Goal: Task Accomplishment & Management: Manage account settings

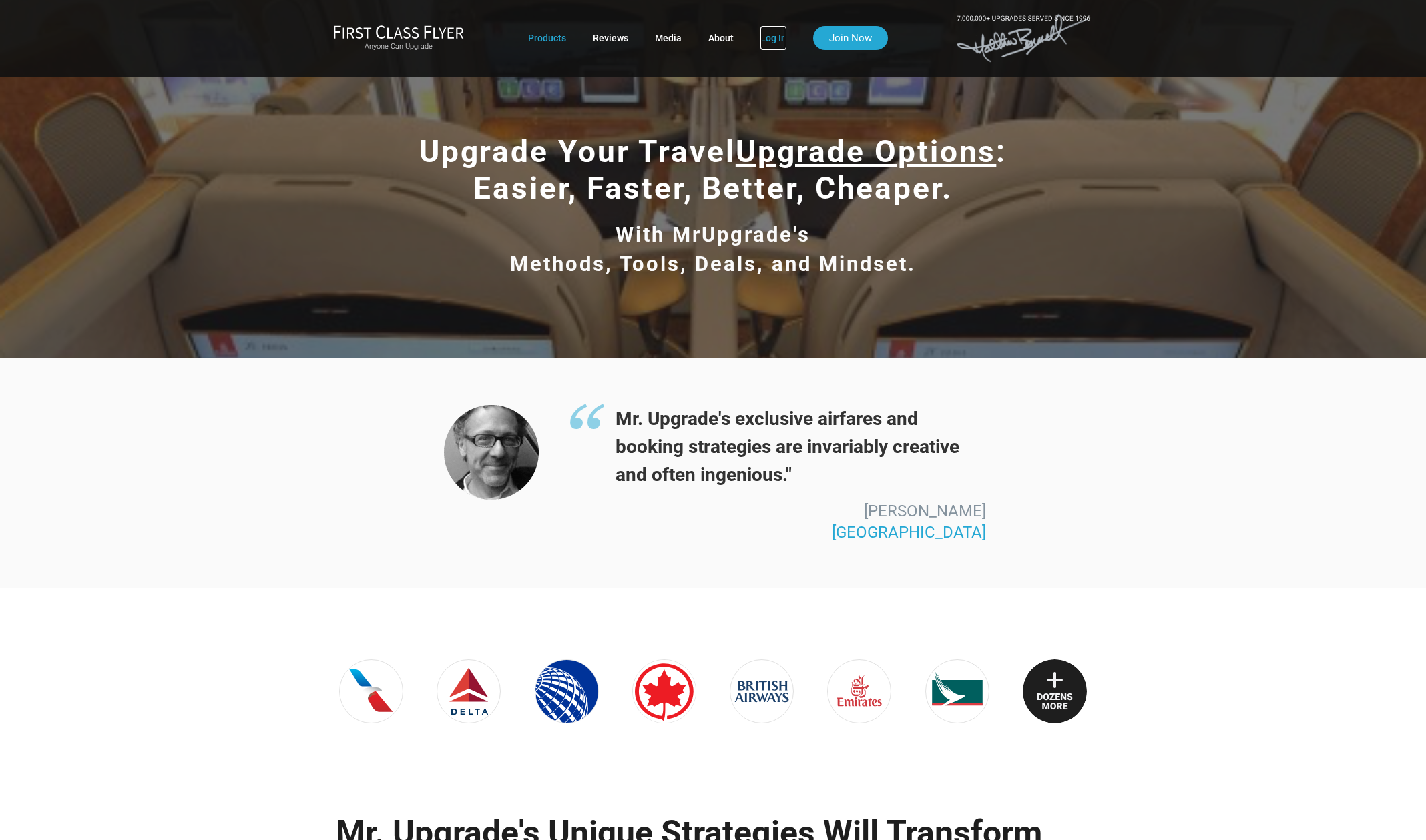
click at [766, 44] on link "Log In" at bounding box center [774, 38] width 26 height 24
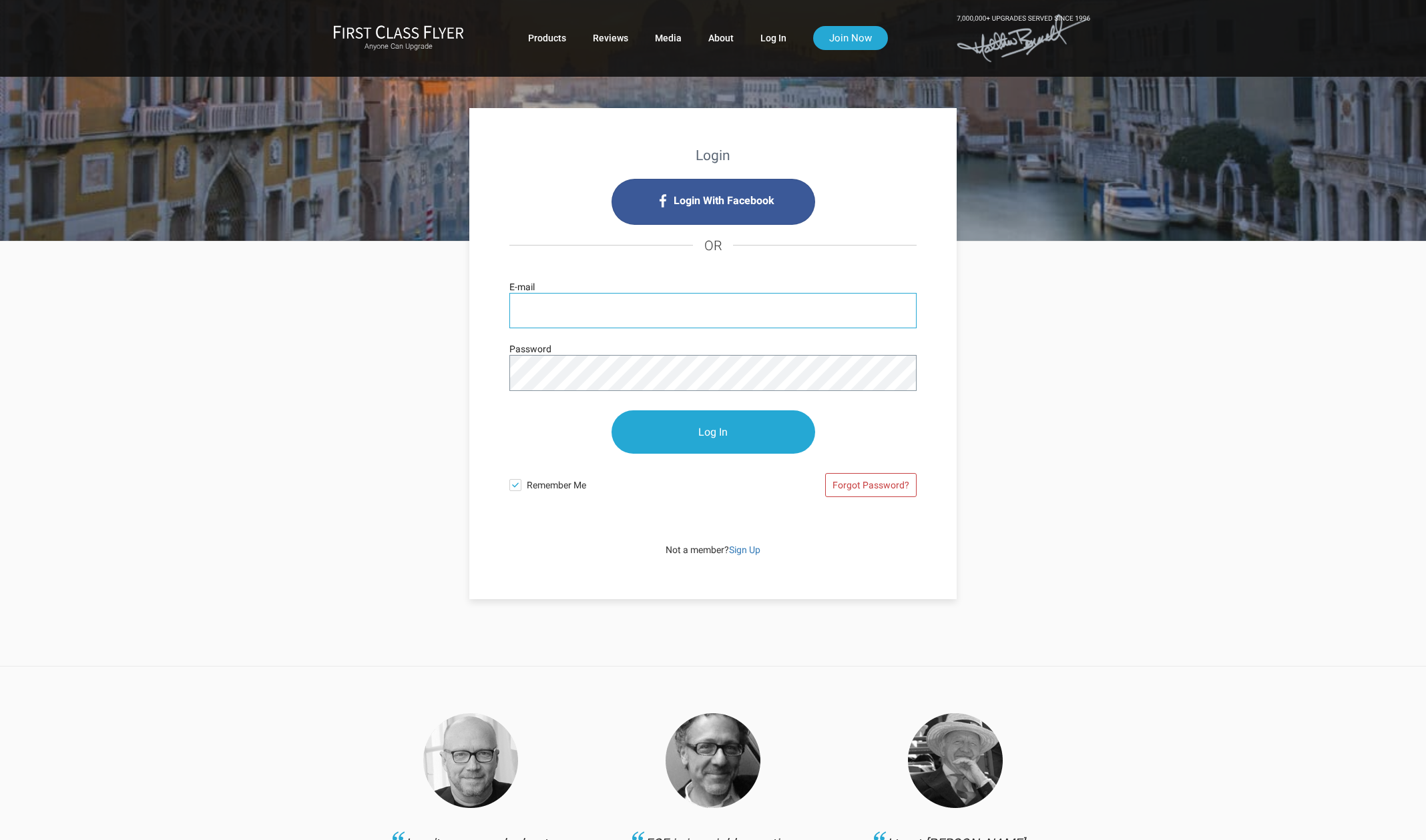
click at [555, 304] on input "E-mail" at bounding box center [713, 311] width 408 height 36
click at [543, 311] on input "E-mail" at bounding box center [713, 311] width 408 height 36
type input "ivor@carsonroyston.com"
click at [702, 421] on input "Log In" at bounding box center [713, 432] width 204 height 43
click at [707, 442] on input "Log In" at bounding box center [713, 432] width 204 height 43
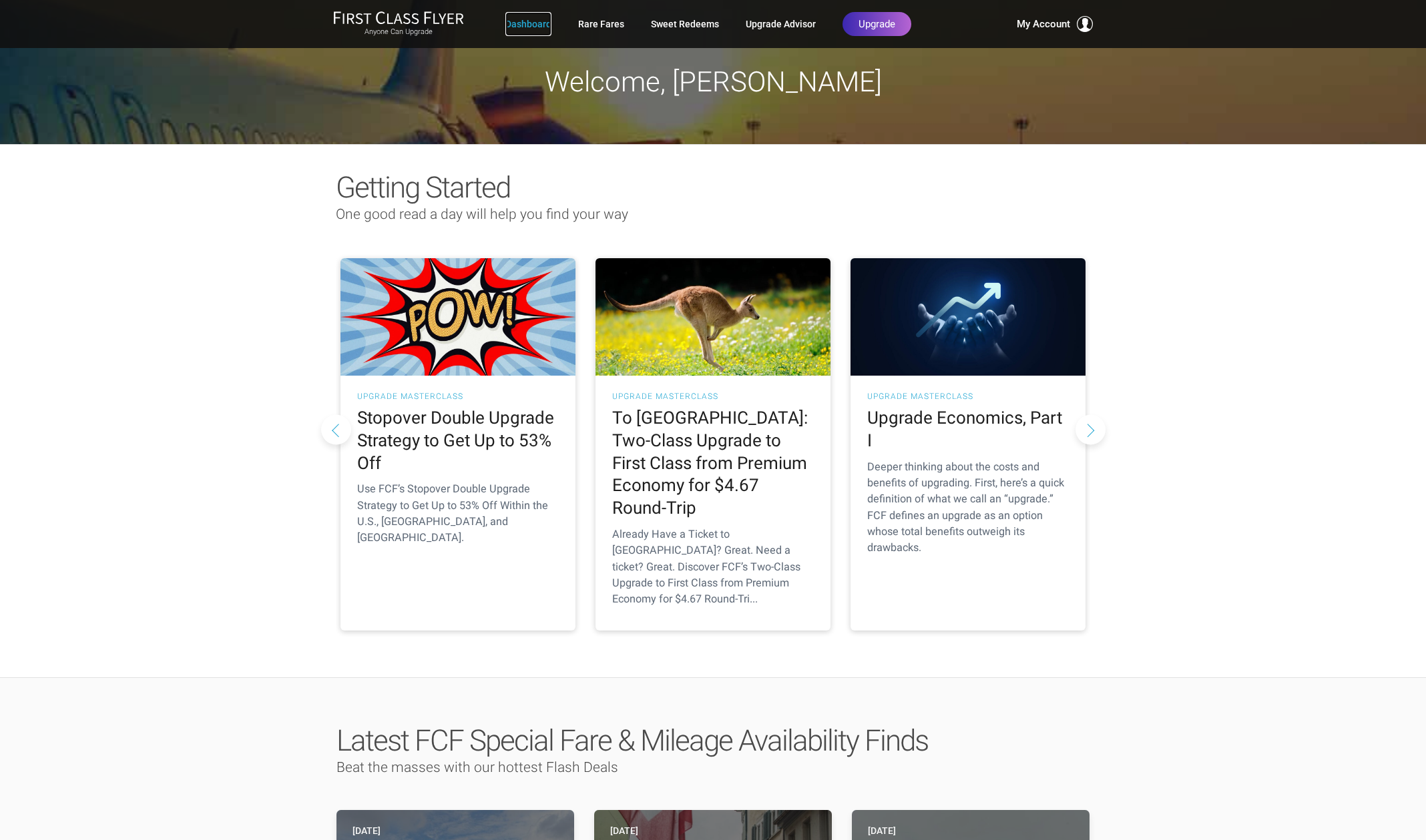
click at [532, 27] on link "Dashboard" at bounding box center [528, 24] width 46 height 24
click at [530, 25] on link "Dashboard" at bounding box center [528, 24] width 46 height 24
click at [671, 25] on link "Sweet Redeems" at bounding box center [685, 24] width 68 height 24
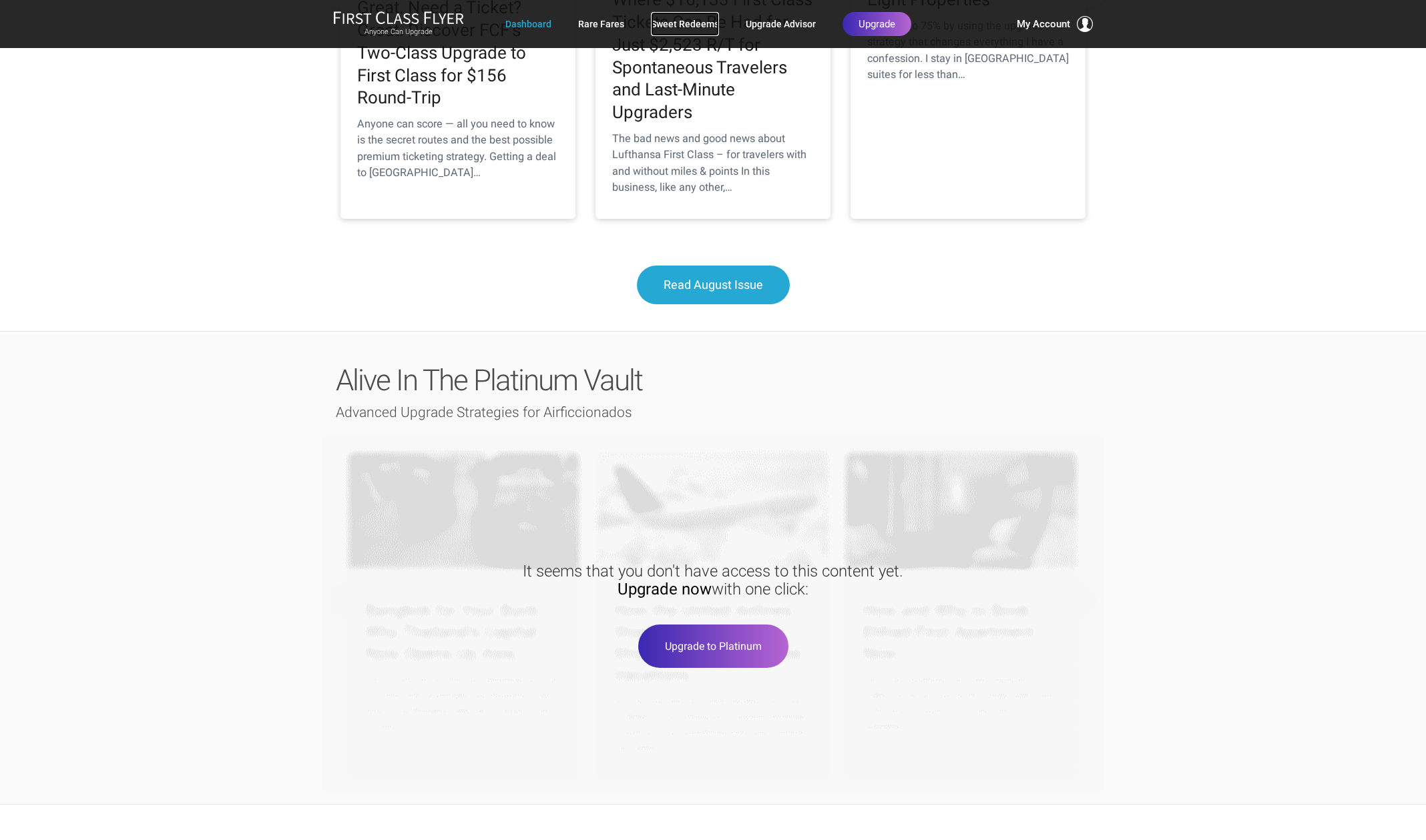
scroll to position [1172, 0]
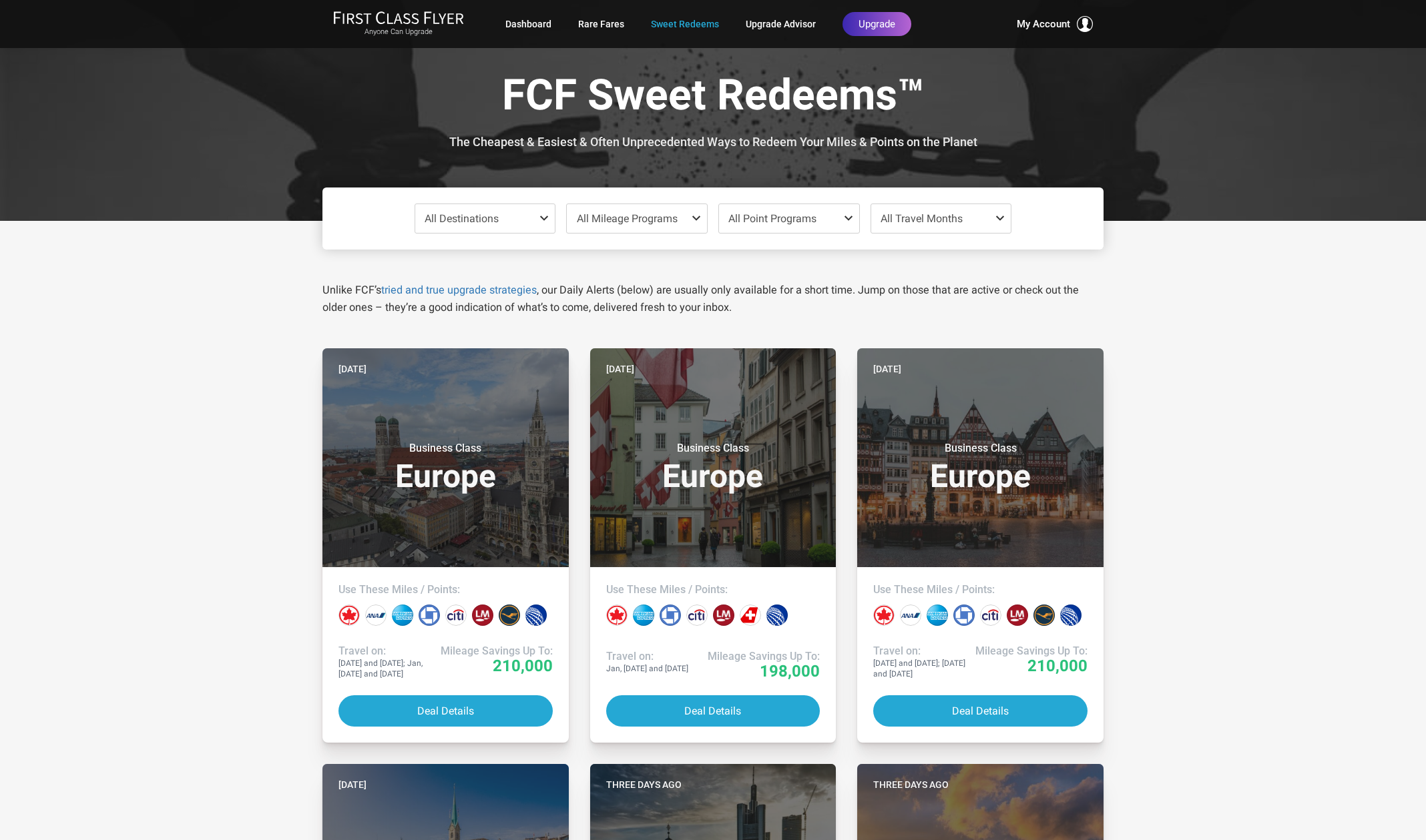
click at [692, 220] on span at bounding box center [699, 218] width 16 height 11
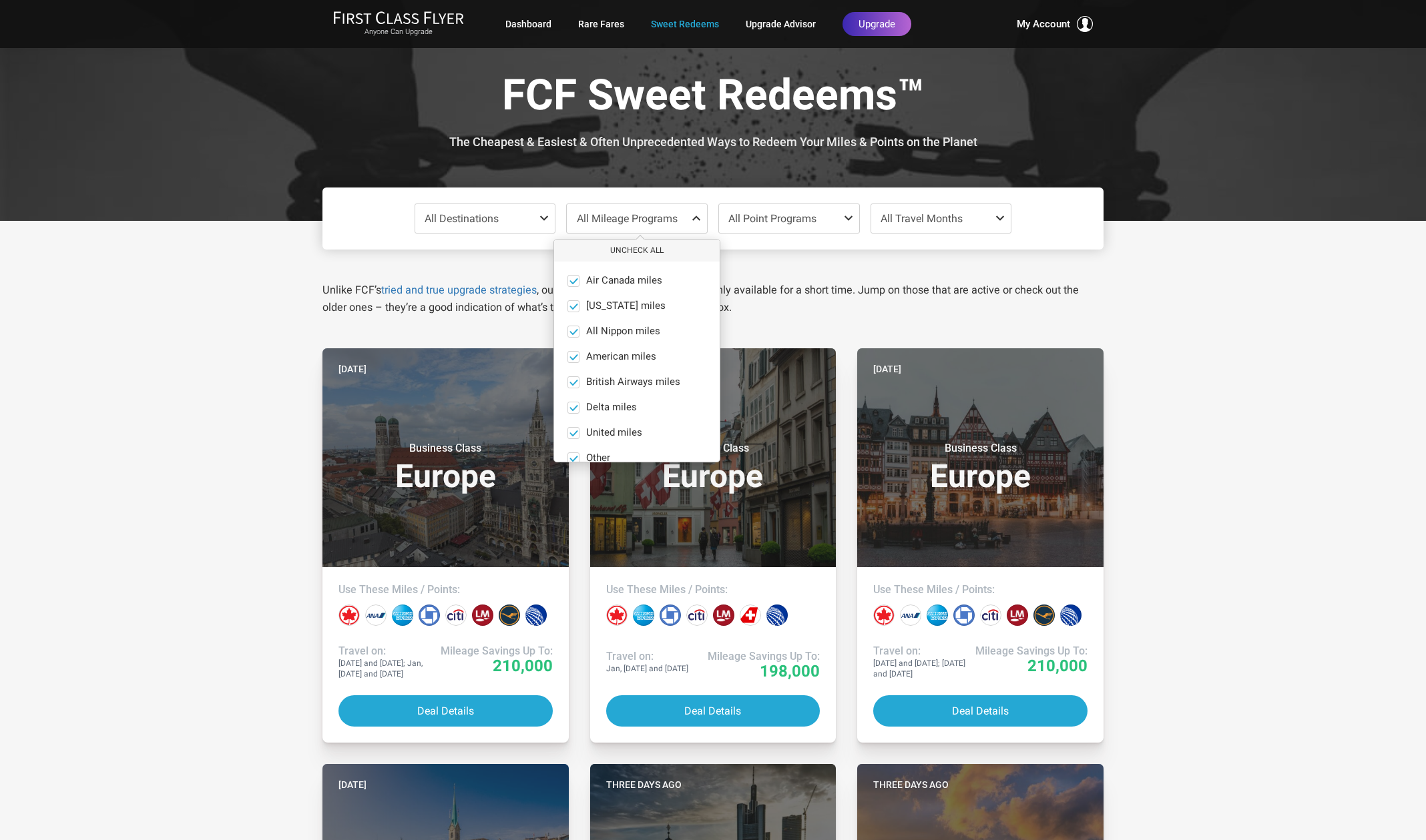
click at [692, 220] on span at bounding box center [699, 218] width 16 height 11
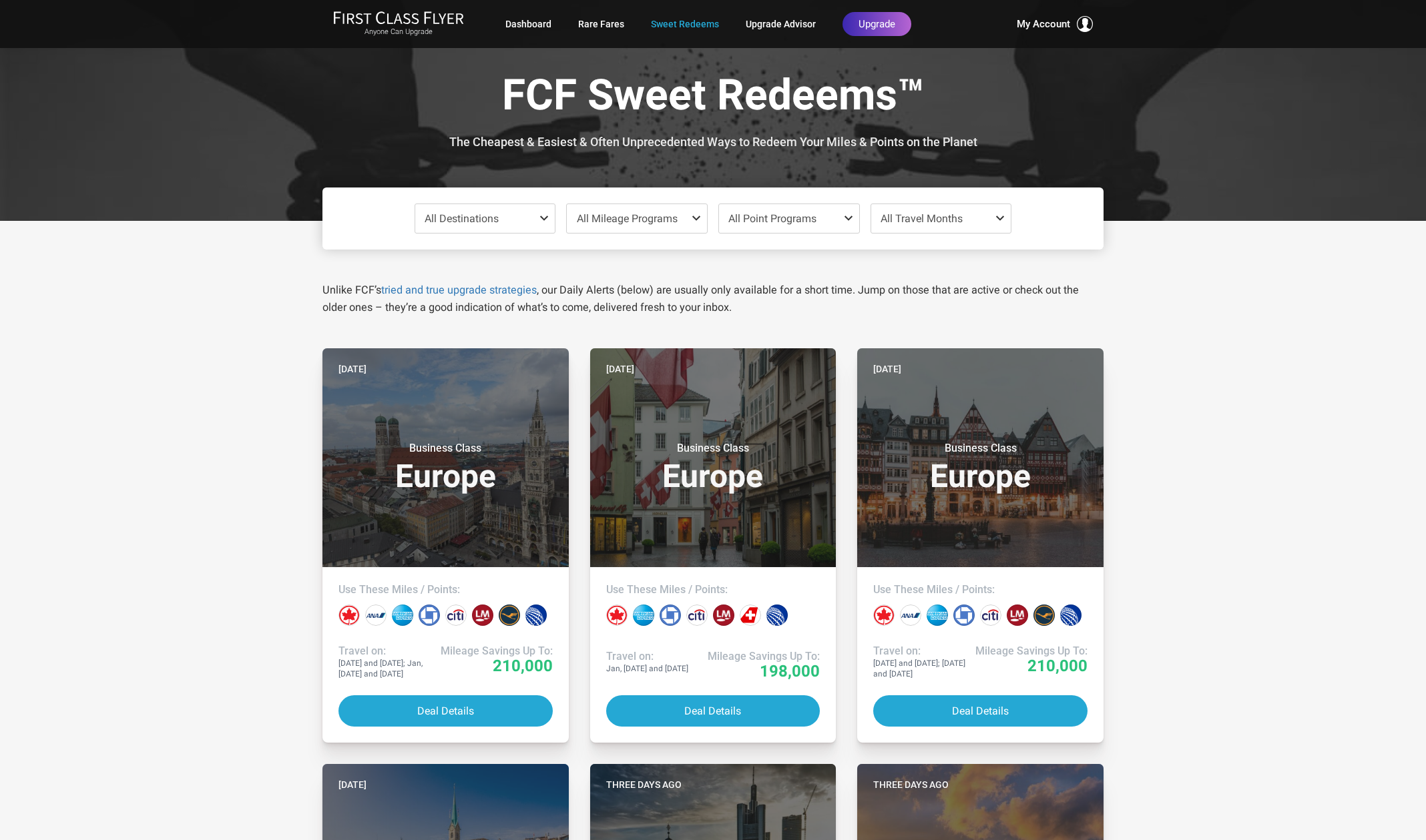
click at [546, 223] on span at bounding box center [546, 218] width 16 height 11
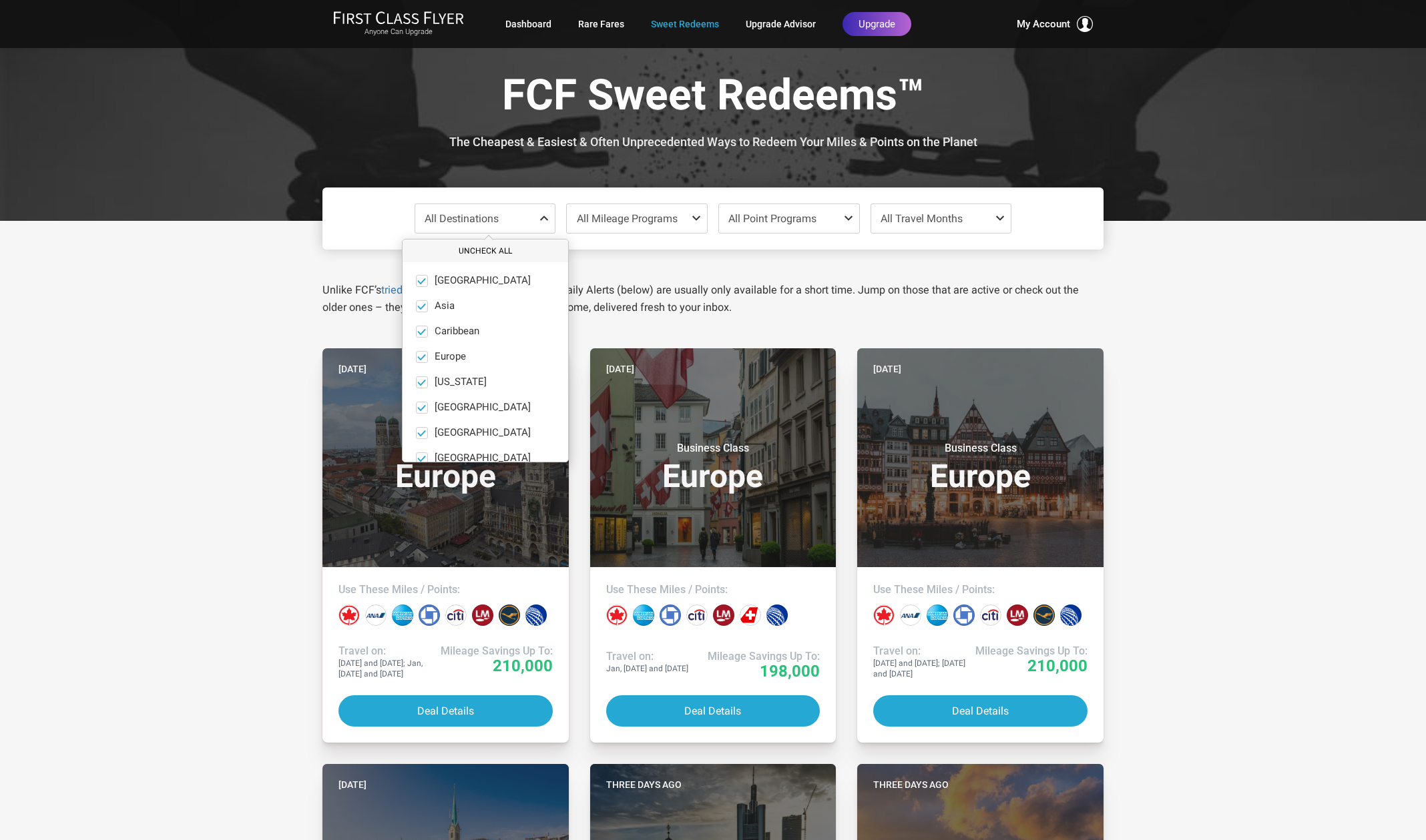
click at [491, 252] on button "Uncheck All" at bounding box center [485, 251] width 166 height 22
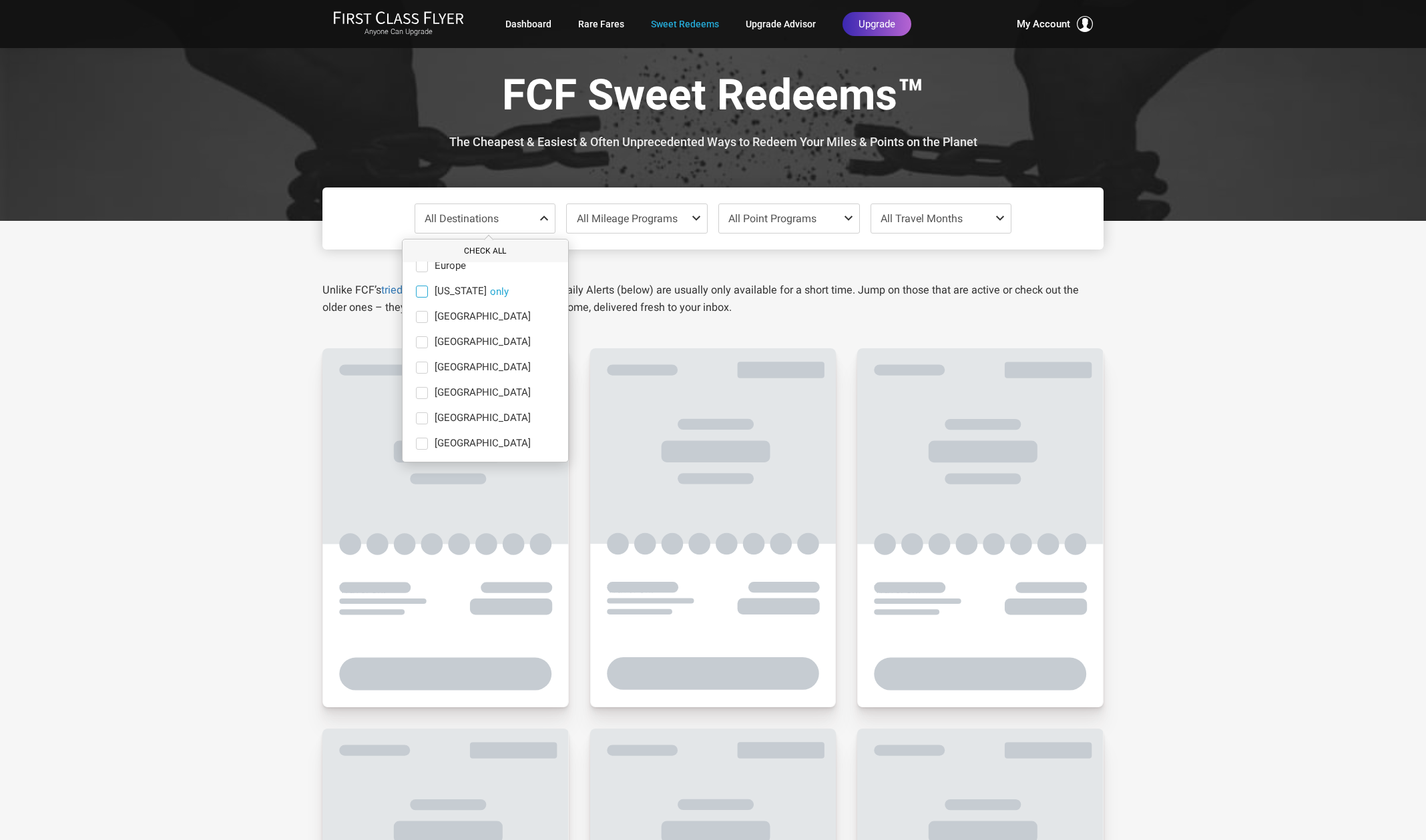
scroll to position [92, 0]
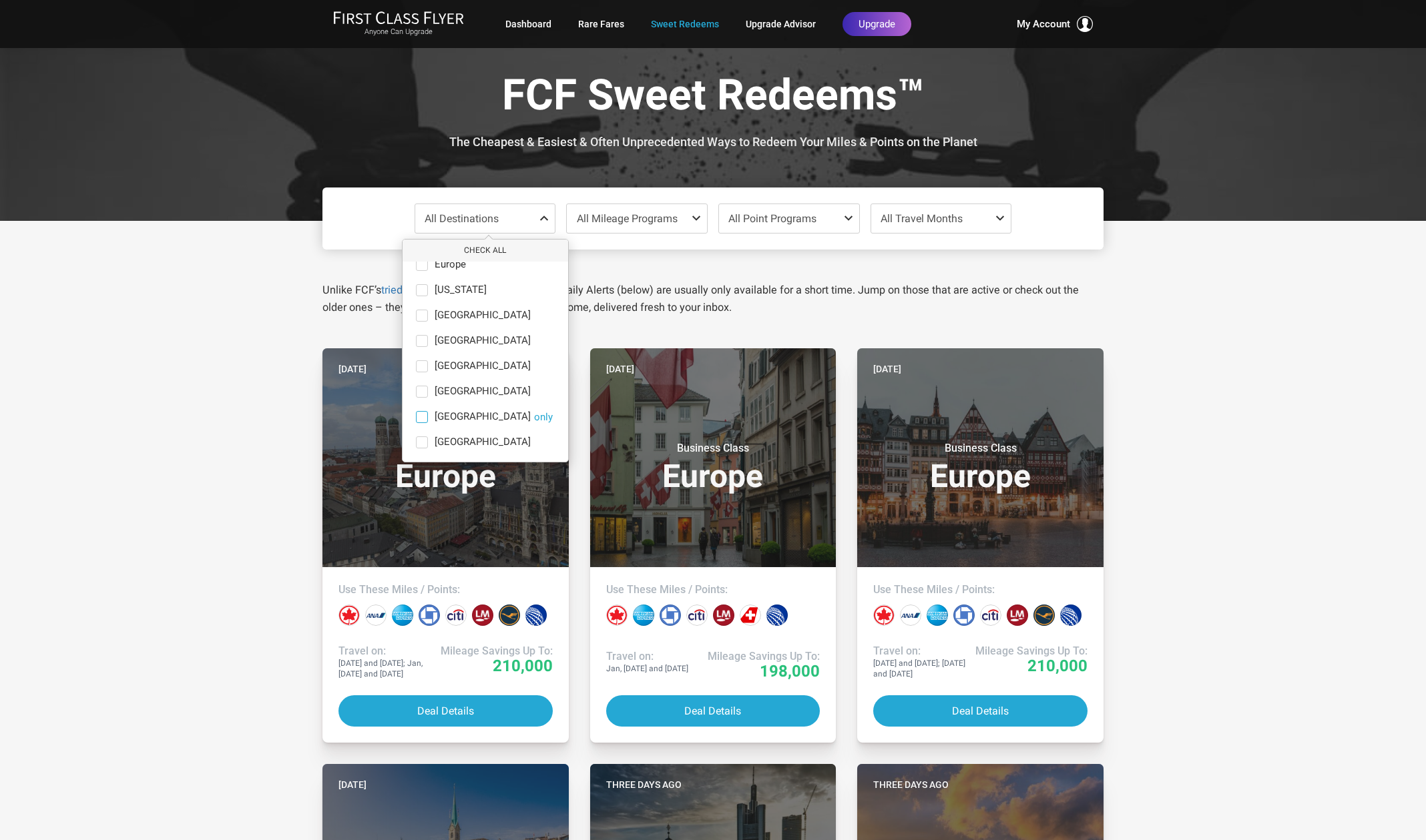
click at [424, 419] on span at bounding box center [422, 417] width 12 height 12
click at [0, 0] on input "[GEOGRAPHIC_DATA] only" at bounding box center [0, 0] width 0 height 0
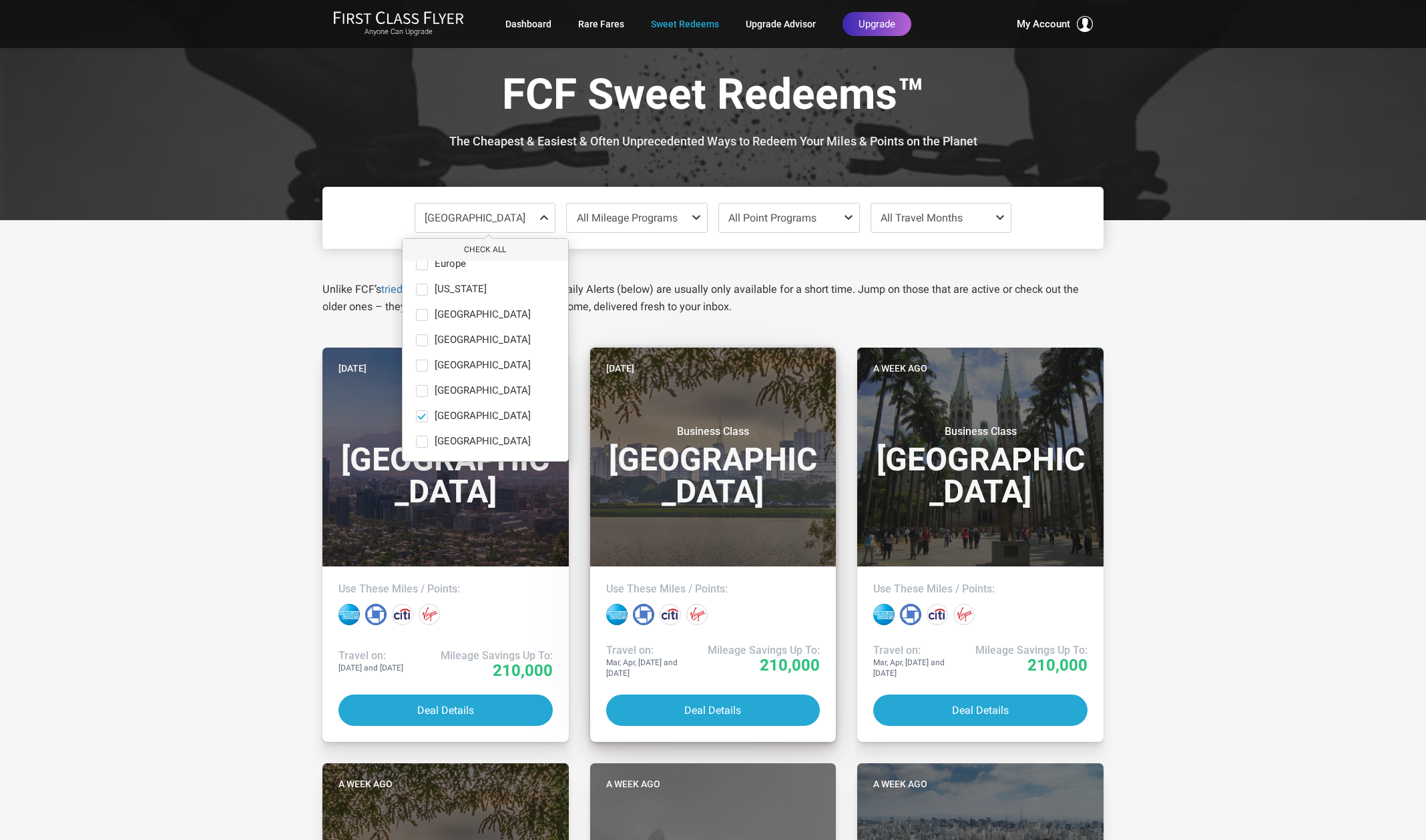
scroll to position [0, 0]
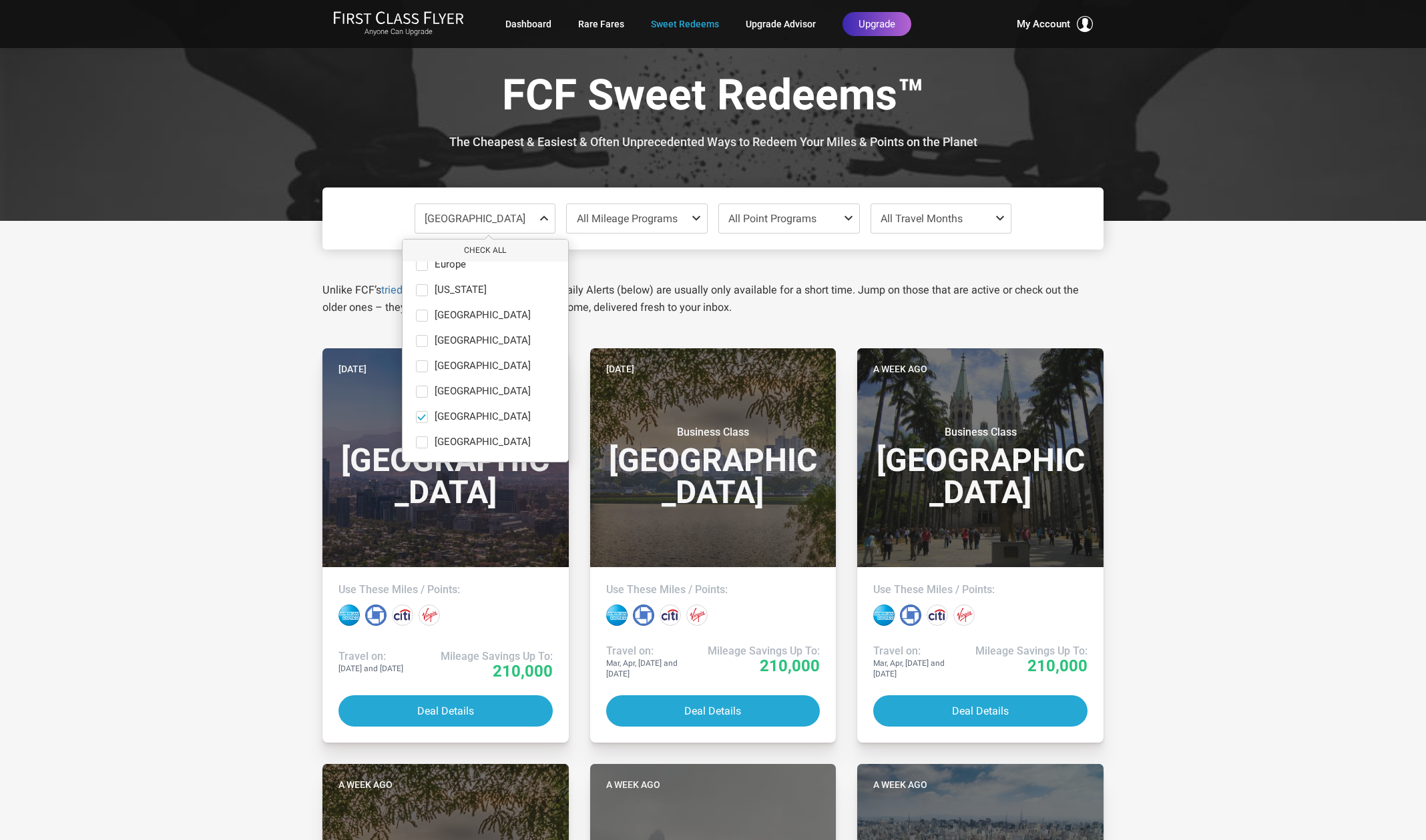
click at [998, 222] on span at bounding box center [1002, 218] width 16 height 11
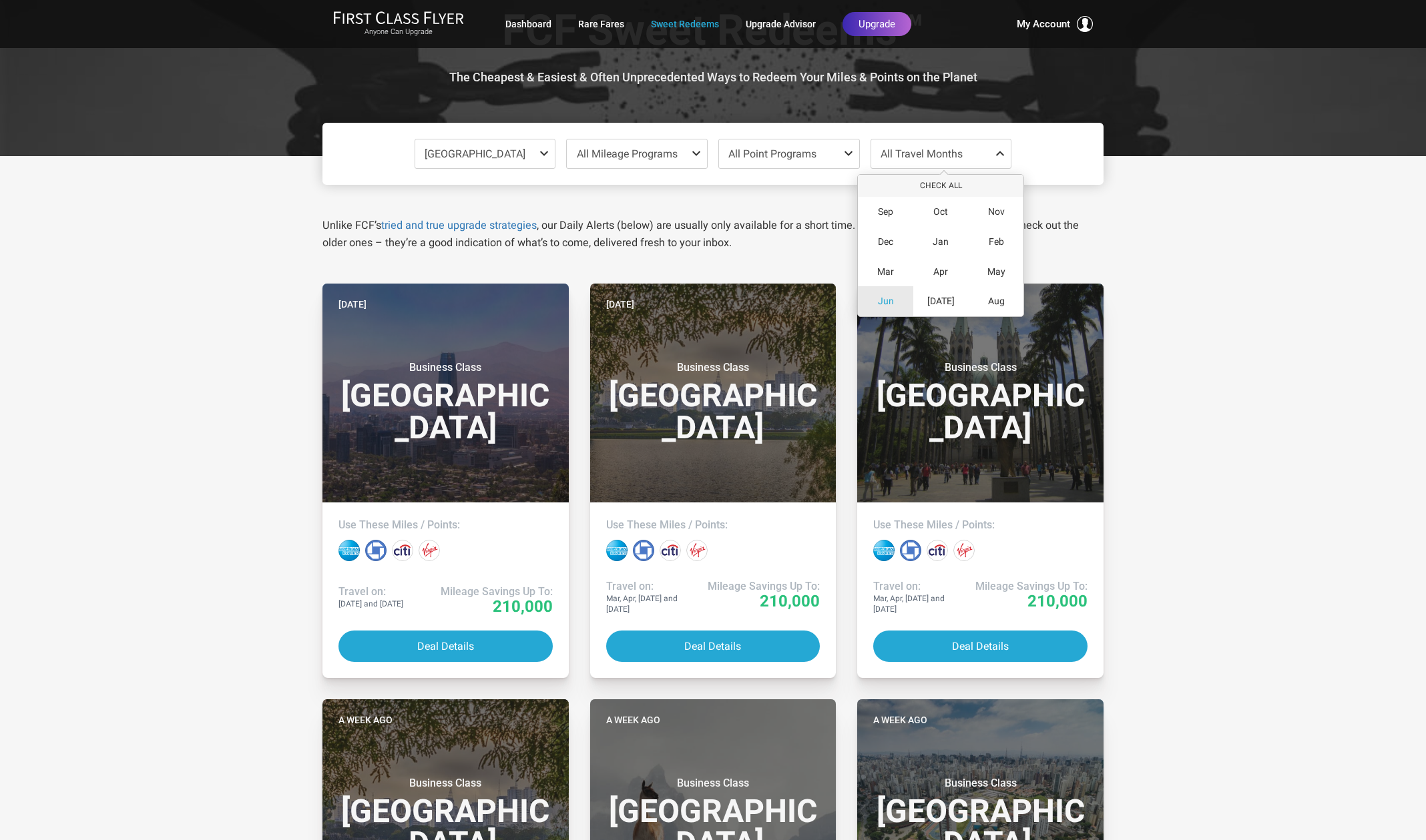
scroll to position [200, 0]
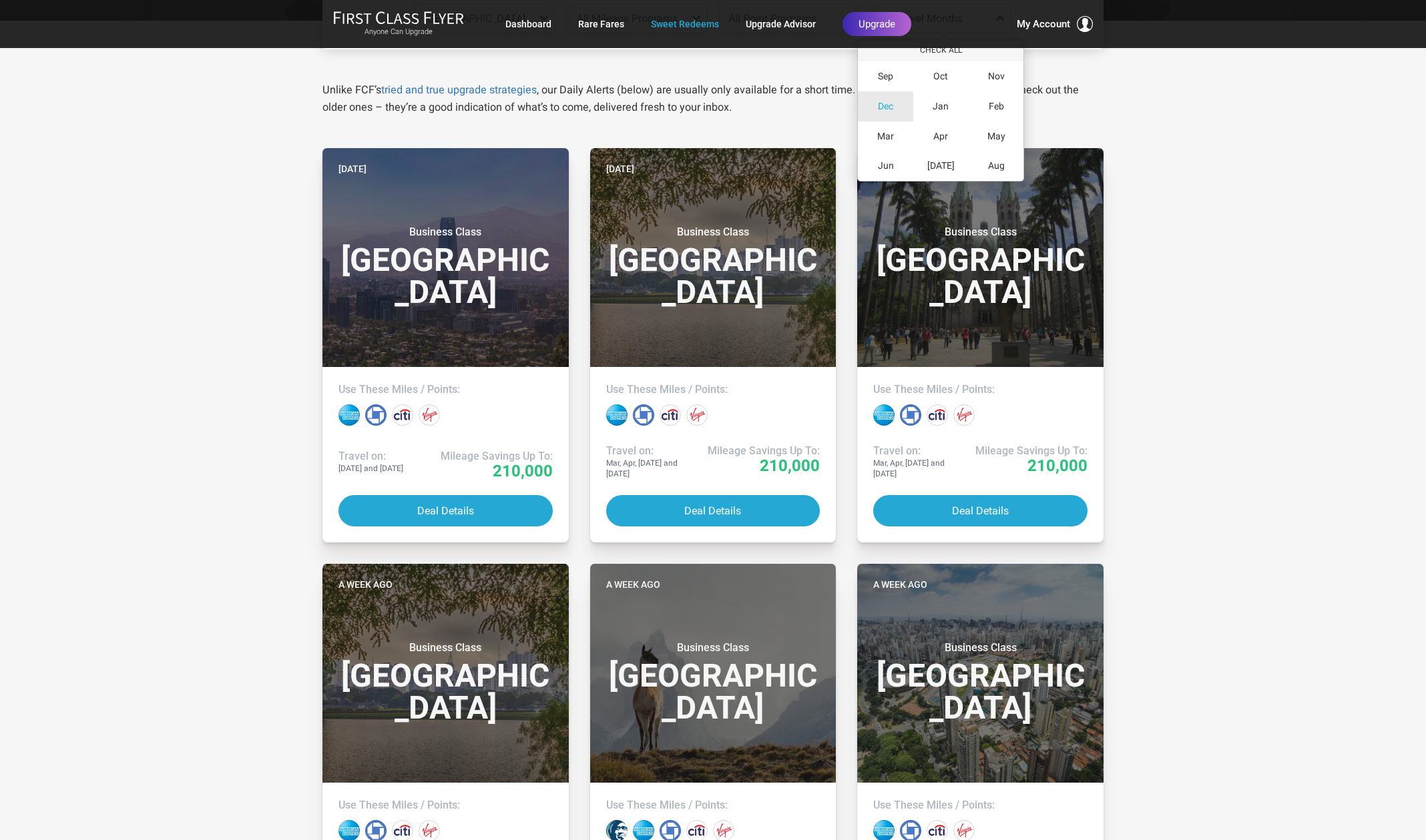
click at [880, 112] on div "Dec" at bounding box center [885, 107] width 55 height 30
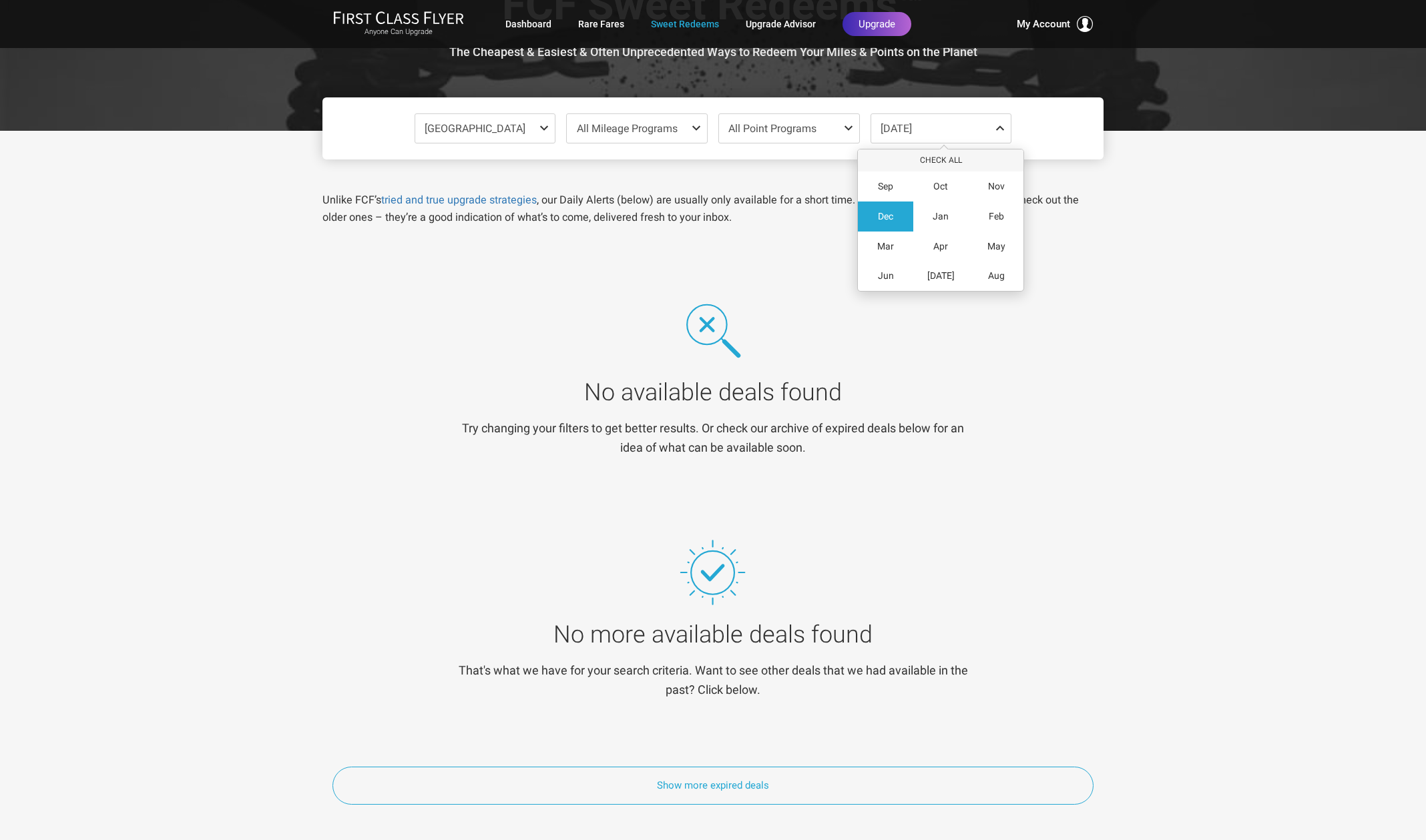
scroll to position [0, 0]
